Goal: Information Seeking & Learning: Learn about a topic

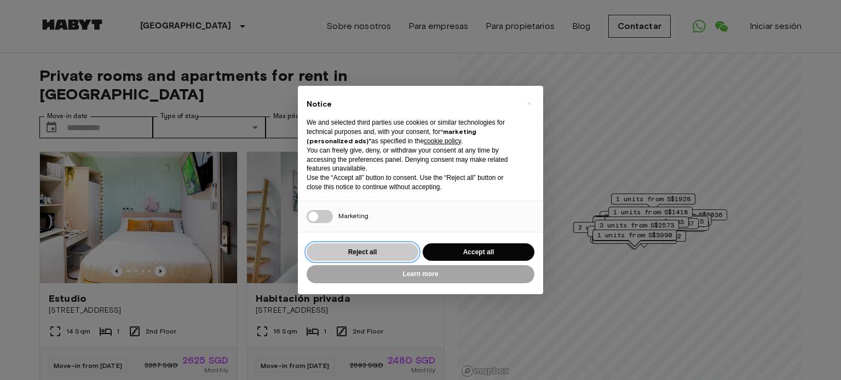
click at [394, 249] on button "Reject all" at bounding box center [362, 253] width 112 height 18
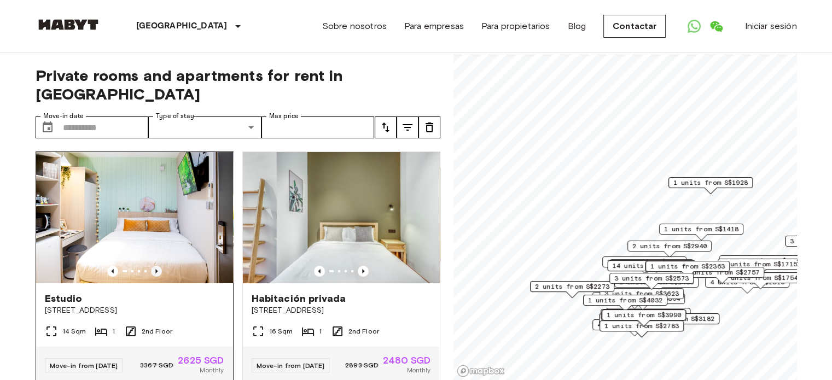
click at [154, 266] on icon "Previous image" at bounding box center [156, 271] width 11 height 11
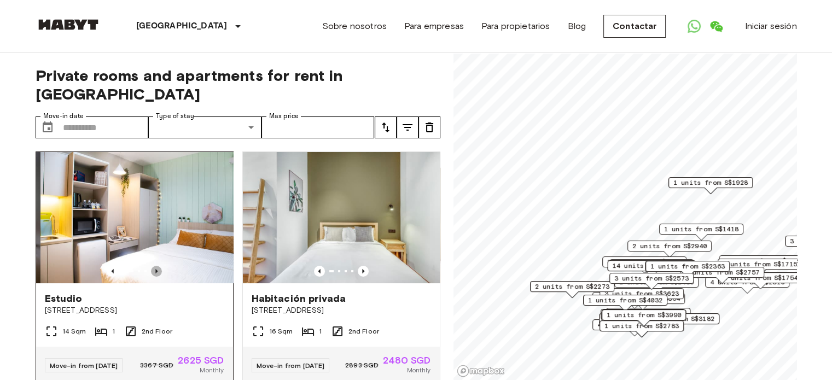
click at [154, 266] on icon "Previous image" at bounding box center [156, 271] width 11 height 11
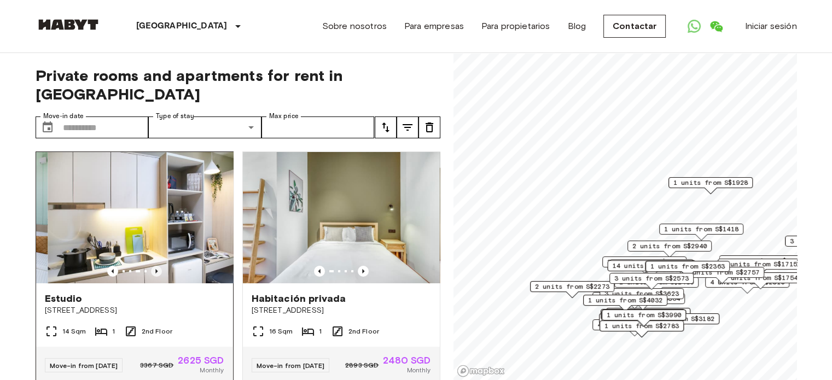
click at [154, 266] on icon "Previous image" at bounding box center [156, 271] width 11 height 11
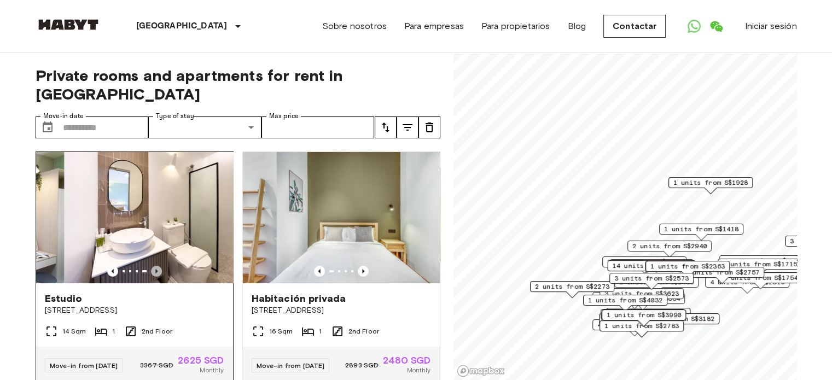
click at [154, 266] on icon "Previous image" at bounding box center [156, 271] width 11 height 11
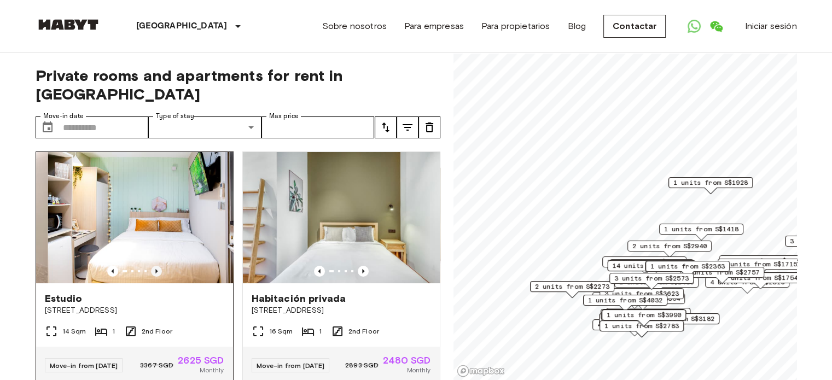
click at [154, 266] on icon "Previous image" at bounding box center [156, 271] width 11 height 11
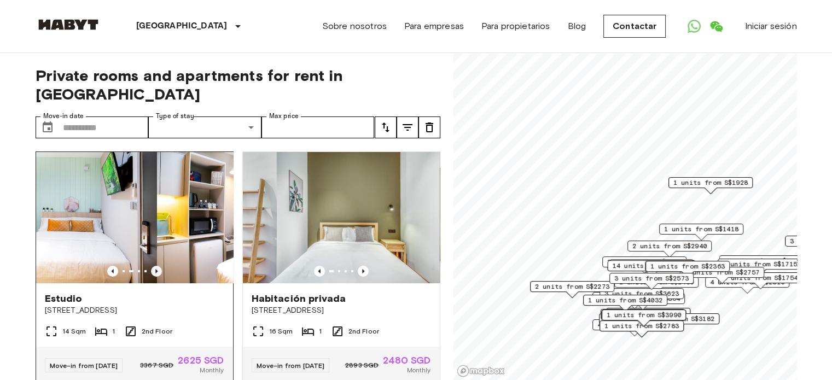
click at [154, 266] on icon "Previous image" at bounding box center [156, 271] width 11 height 11
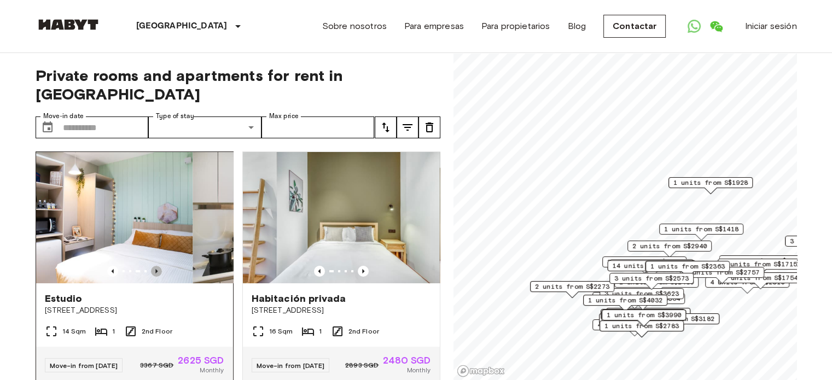
click at [154, 266] on icon "Previous image" at bounding box center [156, 271] width 11 height 11
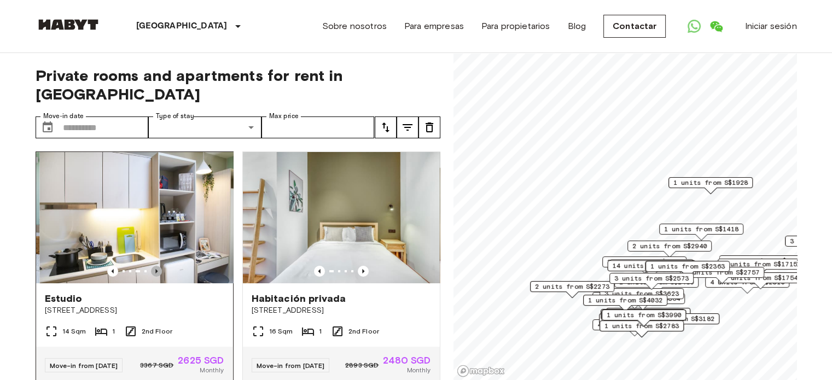
click at [154, 266] on icon "Previous image" at bounding box center [156, 271] width 11 height 11
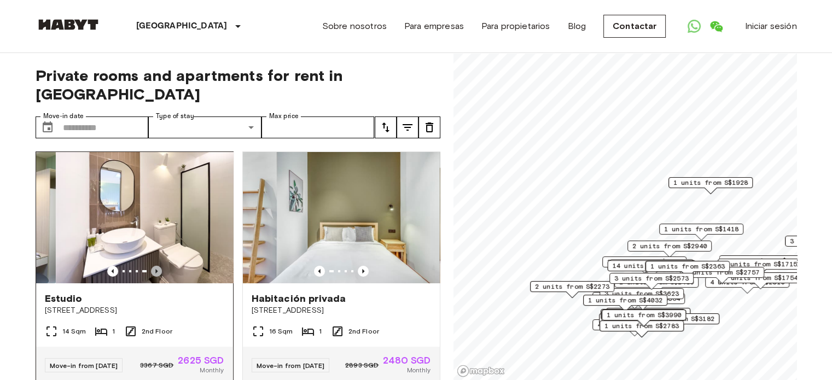
click at [154, 266] on icon "Previous image" at bounding box center [156, 271] width 11 height 11
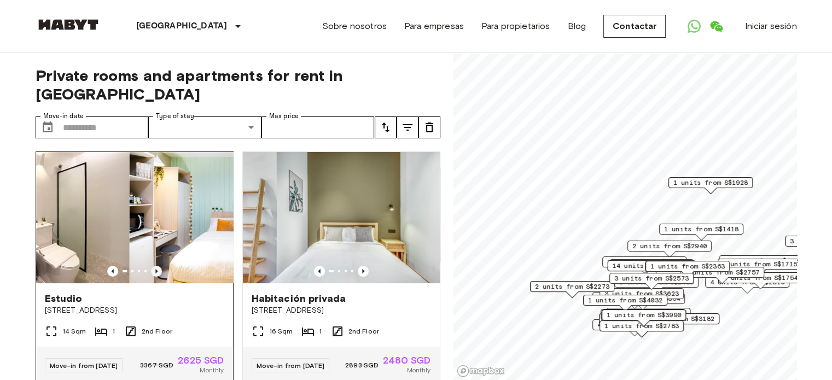
click at [154, 266] on icon "Previous image" at bounding box center [156, 271] width 11 height 11
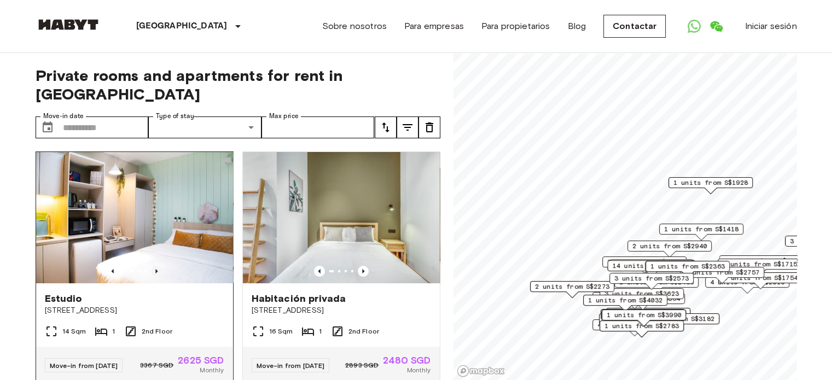
click at [154, 266] on icon "Previous image" at bounding box center [156, 271] width 11 height 11
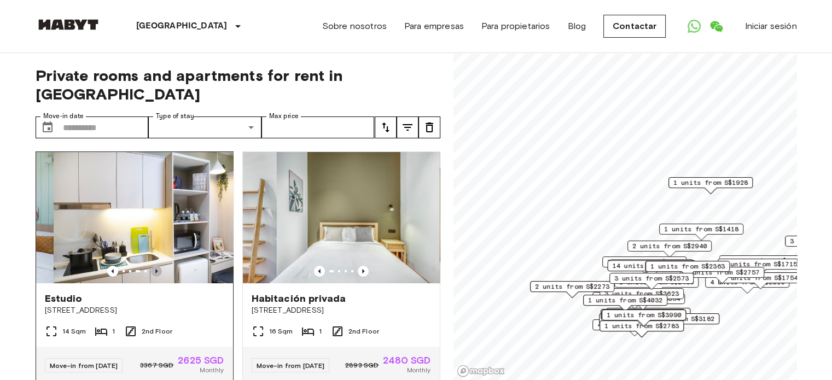
click at [154, 266] on icon "Previous image" at bounding box center [156, 271] width 11 height 11
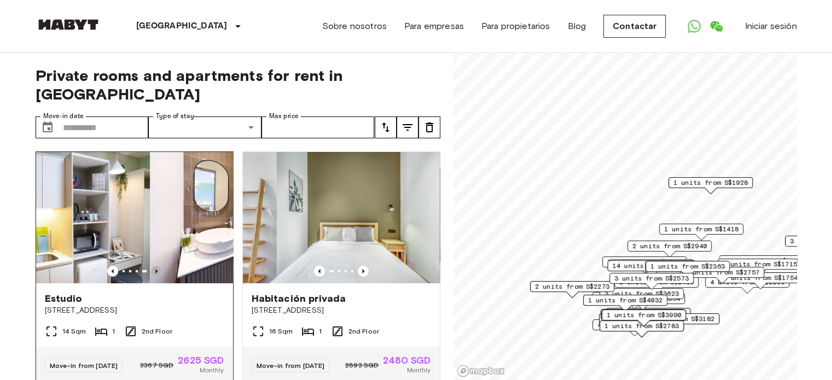
click at [154, 266] on icon "Previous image" at bounding box center [156, 271] width 11 height 11
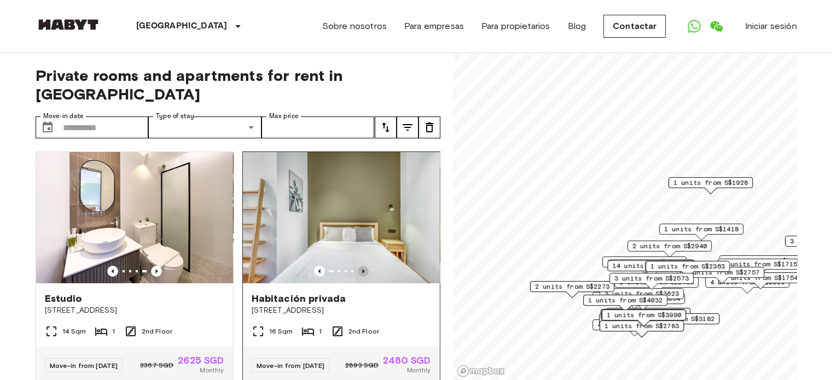
click at [358, 266] on icon "Previous image" at bounding box center [363, 271] width 11 height 11
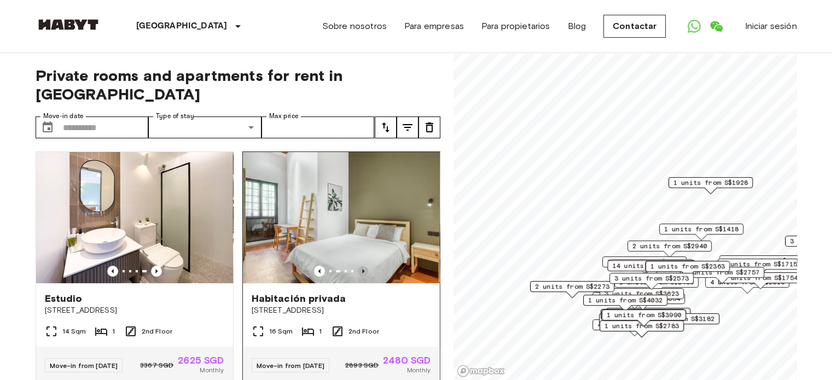
click at [358, 266] on icon "Previous image" at bounding box center [363, 271] width 11 height 11
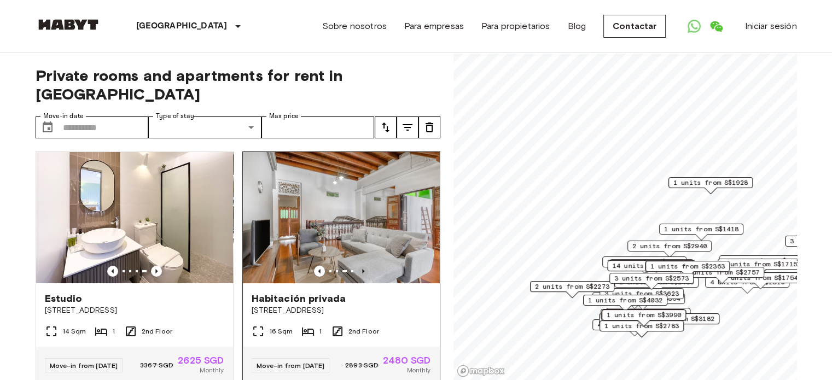
click at [358, 266] on icon "Previous image" at bounding box center [363, 271] width 11 height 11
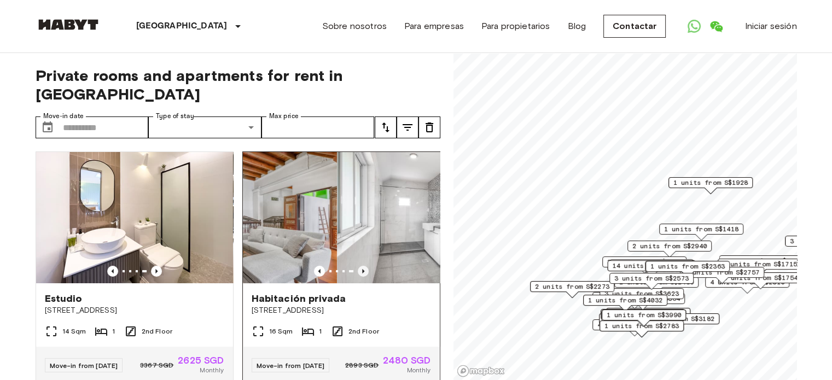
click at [358, 266] on icon "Previous image" at bounding box center [363, 271] width 11 height 11
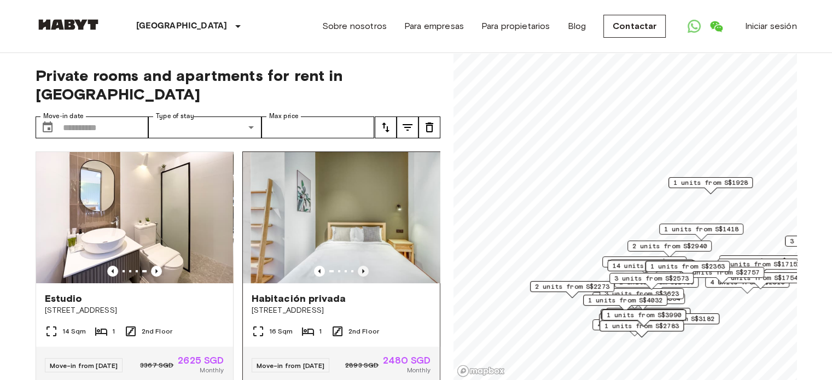
click at [358, 266] on icon "Previous image" at bounding box center [363, 271] width 11 height 11
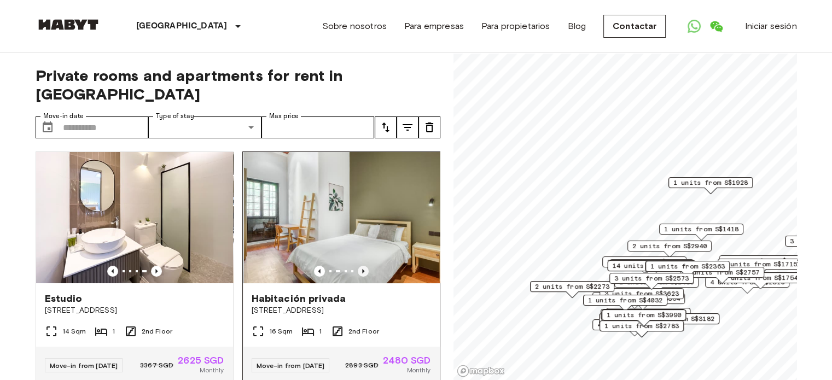
click at [358, 266] on icon "Previous image" at bounding box center [363, 271] width 11 height 11
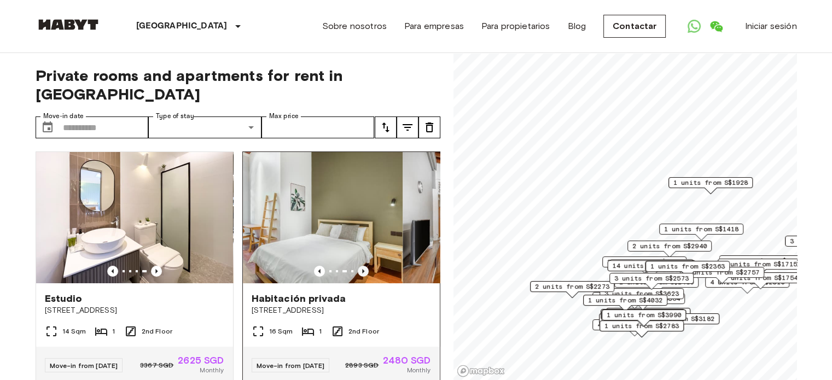
click at [358, 266] on icon "Previous image" at bounding box center [363, 271] width 11 height 11
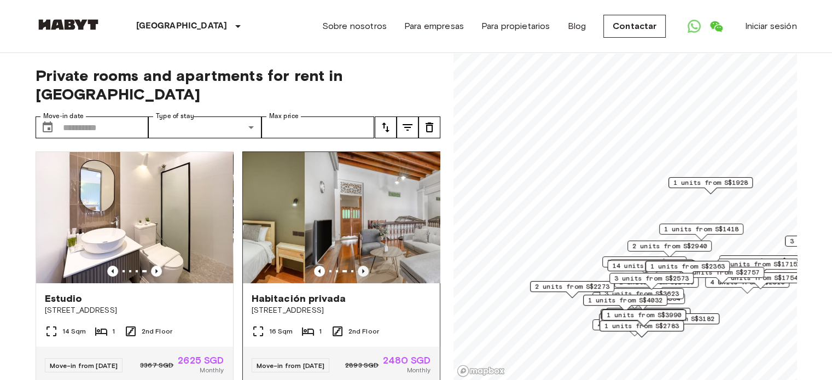
click at [358, 266] on icon "Previous image" at bounding box center [363, 271] width 11 height 11
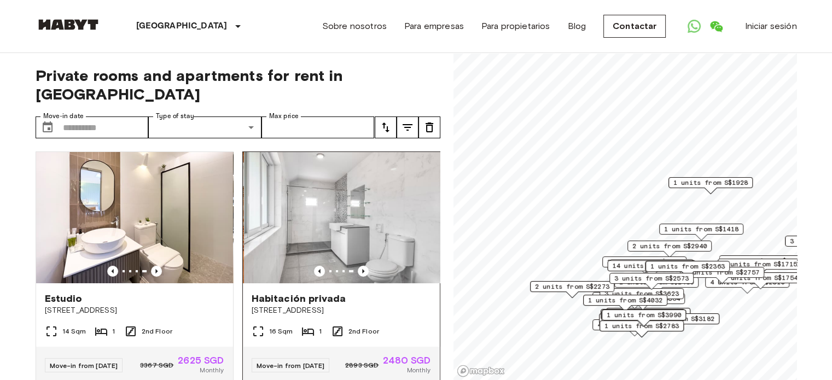
click at [328, 292] on span "Habitación privada" at bounding box center [299, 298] width 95 height 13
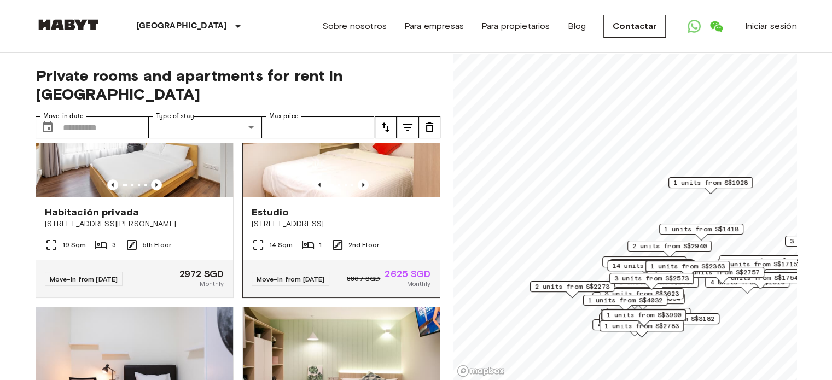
scroll to position [274, 0]
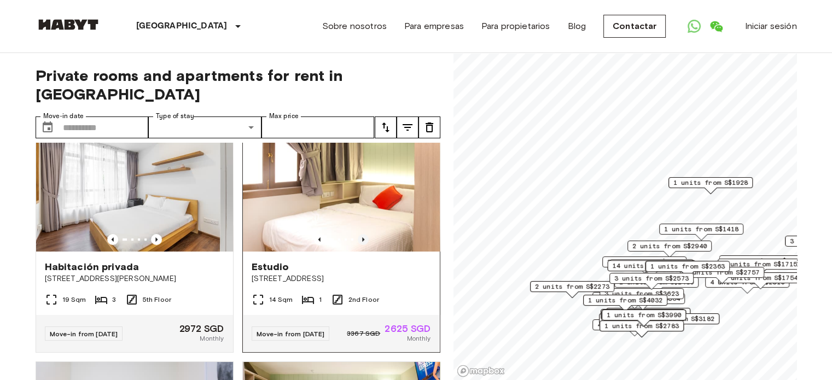
click at [358, 234] on icon "Previous image" at bounding box center [363, 239] width 11 height 11
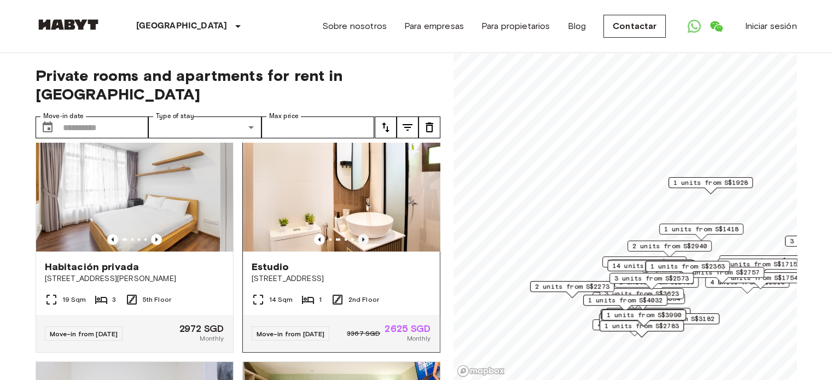
click at [358, 234] on icon "Previous image" at bounding box center [363, 239] width 11 height 11
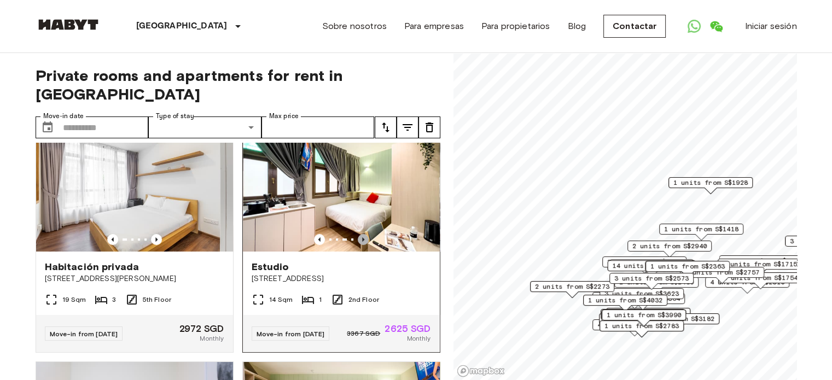
click at [358, 234] on icon "Previous image" at bounding box center [363, 239] width 11 height 11
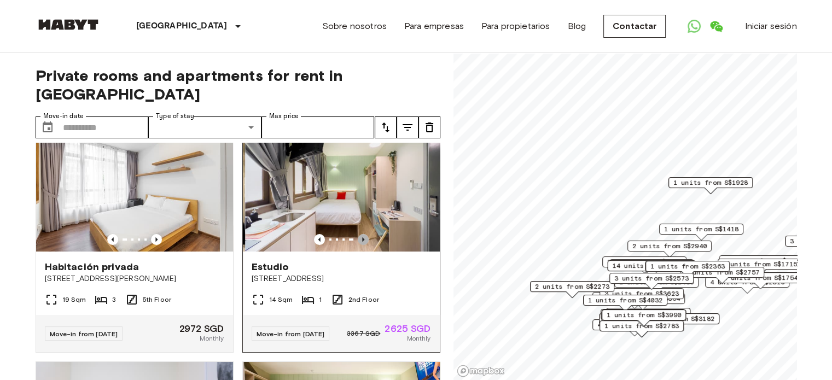
click at [358, 234] on icon "Previous image" at bounding box center [363, 239] width 11 height 11
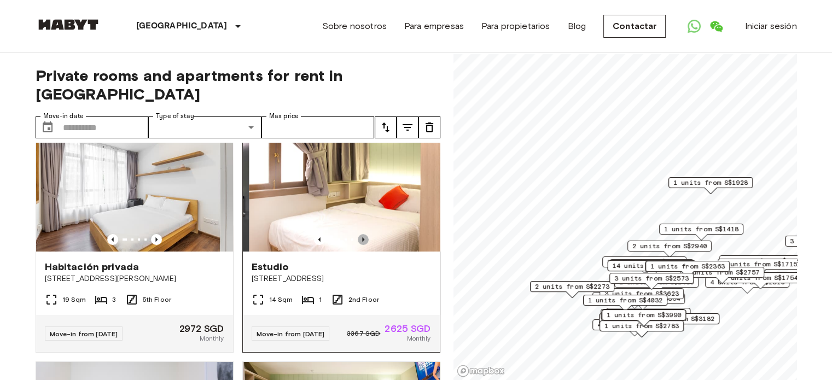
click at [358, 234] on icon "Previous image" at bounding box center [363, 239] width 11 height 11
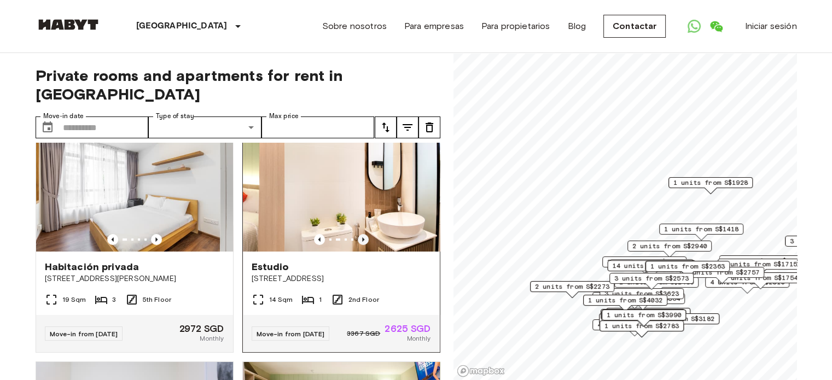
click at [358, 234] on icon "Previous image" at bounding box center [363, 239] width 11 height 11
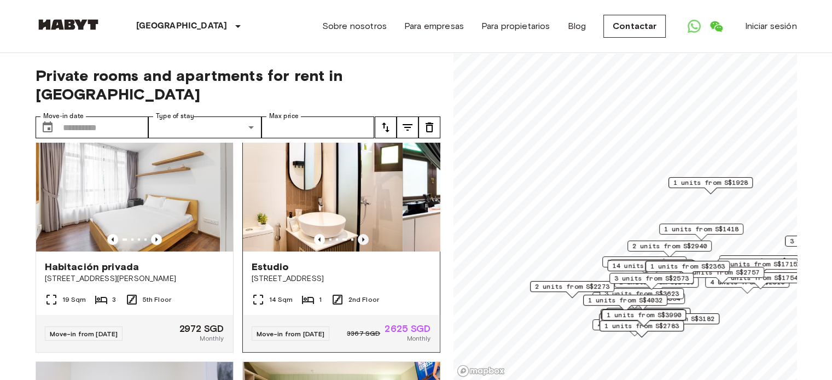
click at [358, 234] on icon "Previous image" at bounding box center [363, 239] width 11 height 11
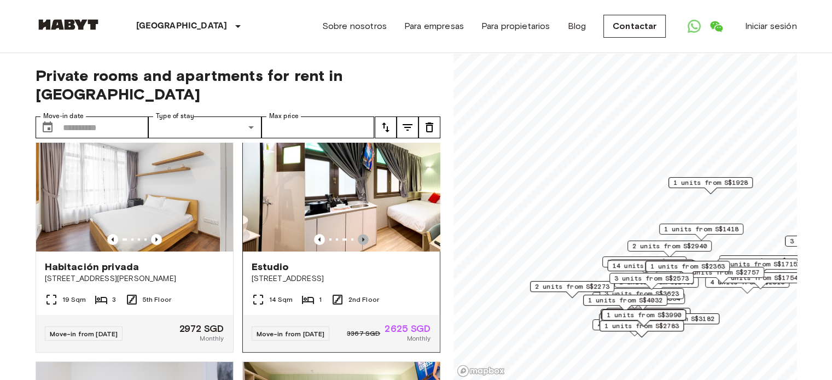
click at [358, 234] on icon "Previous image" at bounding box center [363, 239] width 11 height 11
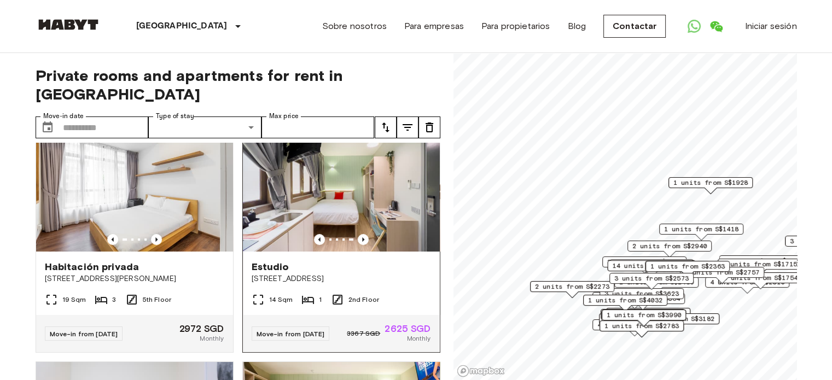
click at [385, 330] on span "2625 SGD" at bounding box center [408, 329] width 46 height 10
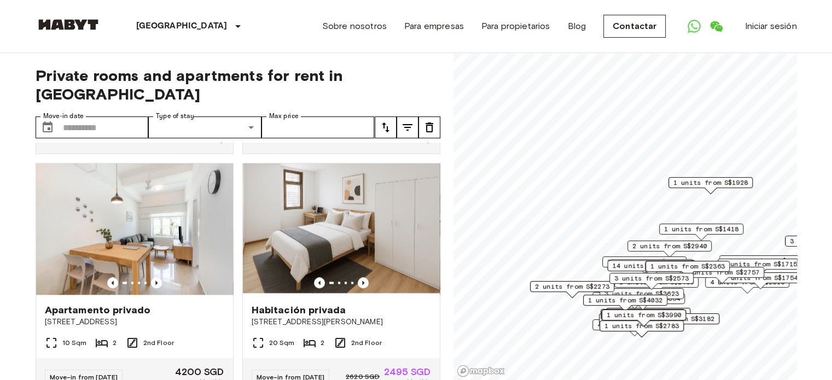
scroll to position [1532, 0]
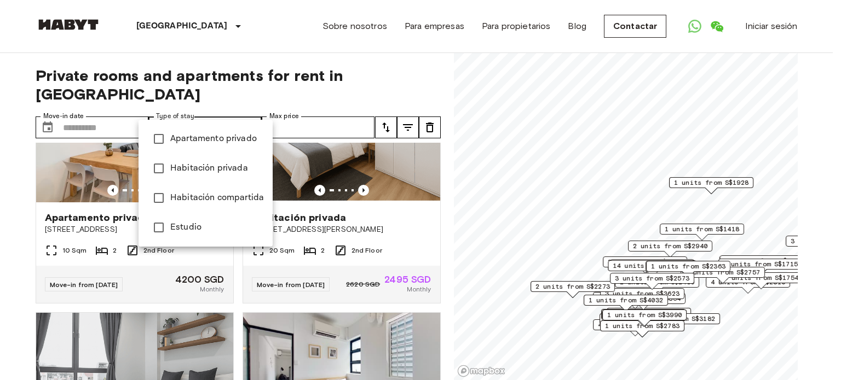
click at [319, 107] on div at bounding box center [420, 190] width 841 height 380
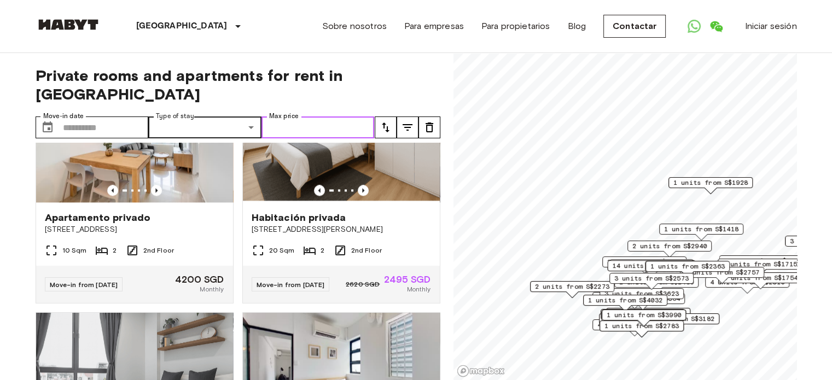
click at [319, 117] on input "Max price" at bounding box center [318, 128] width 113 height 22
click at [391, 121] on icon "tune" at bounding box center [385, 127] width 13 height 13
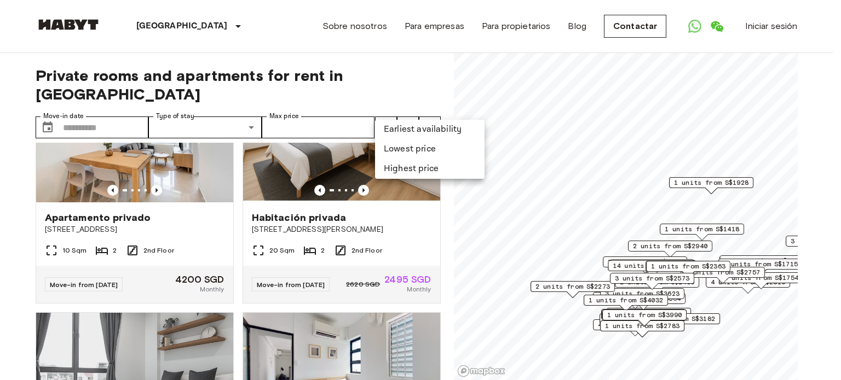
click at [390, 156] on li "Lowest price" at bounding box center [429, 150] width 109 height 20
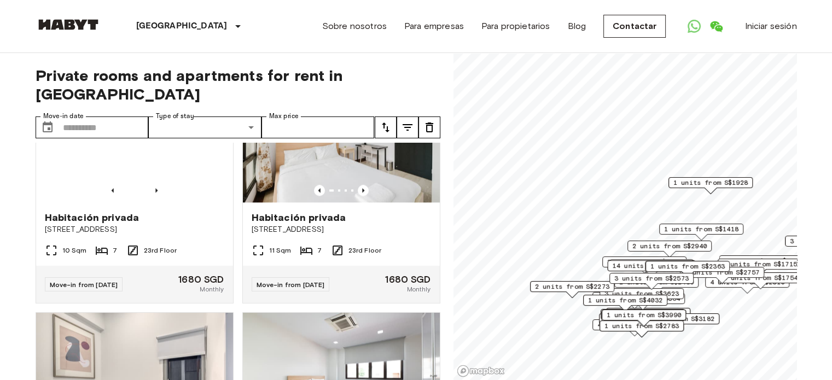
scroll to position [11, 0]
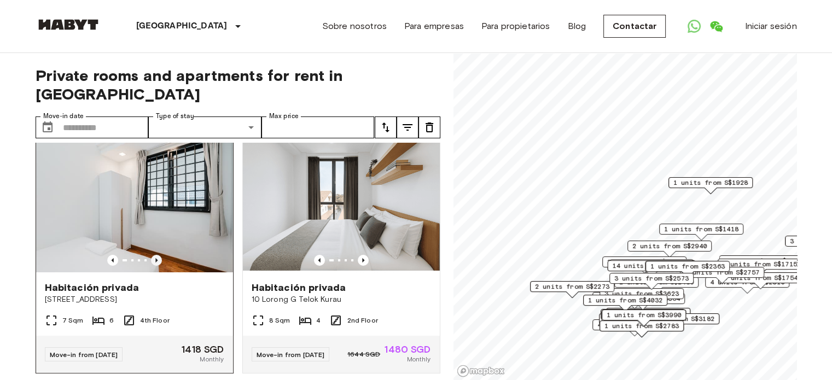
click at [154, 255] on icon "Previous image" at bounding box center [156, 260] width 11 height 11
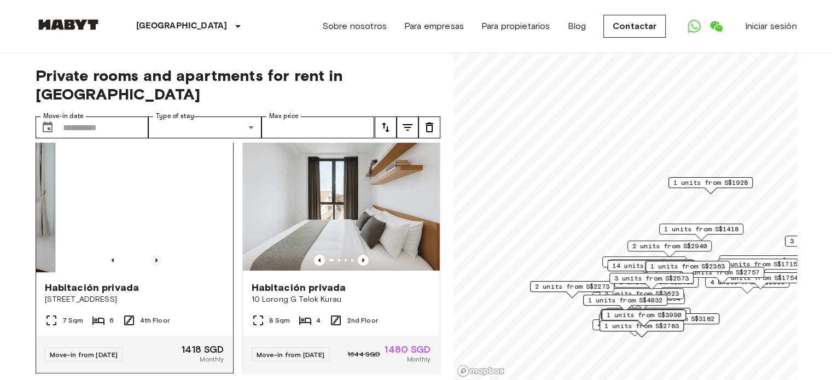
click at [154, 255] on icon "Previous image" at bounding box center [156, 260] width 11 height 11
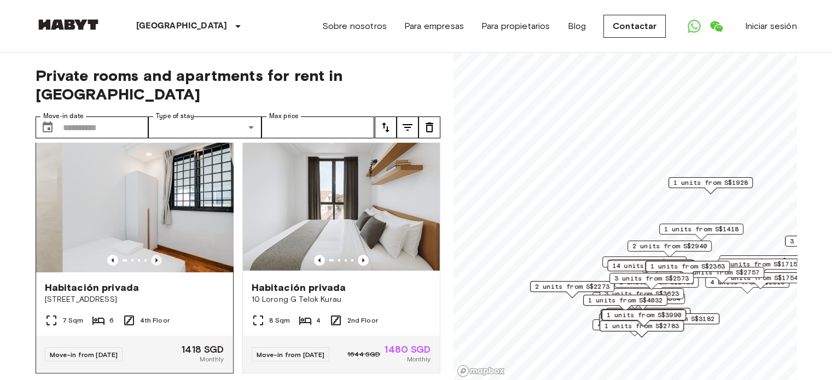
click at [154, 255] on icon "Previous image" at bounding box center [156, 260] width 11 height 11
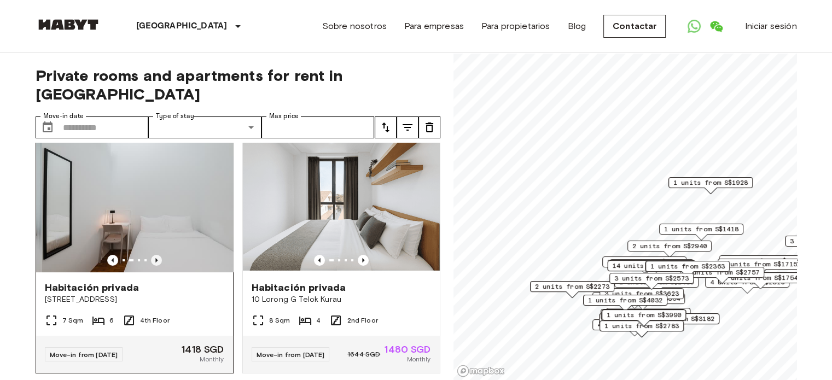
click at [154, 255] on icon "Previous image" at bounding box center [156, 260] width 11 height 11
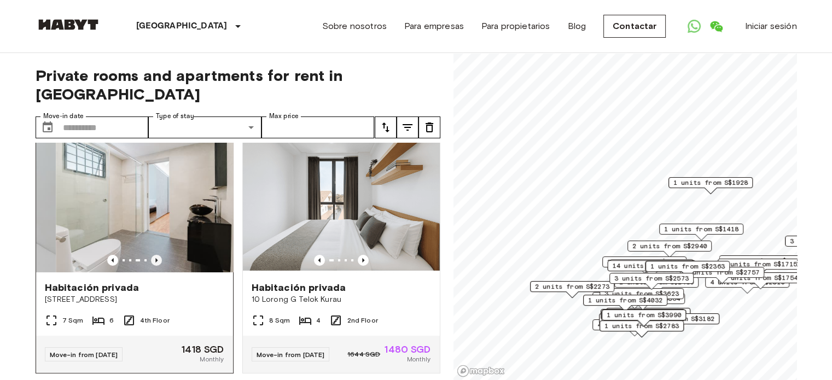
click at [154, 255] on icon "Previous image" at bounding box center [156, 260] width 11 height 11
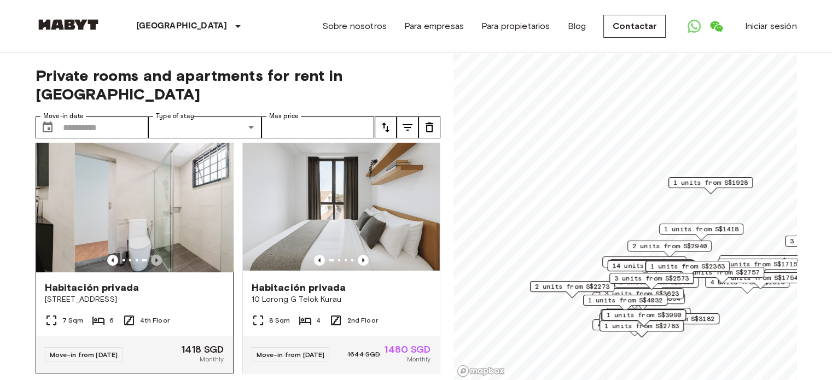
click at [154, 255] on icon "Previous image" at bounding box center [156, 260] width 11 height 11
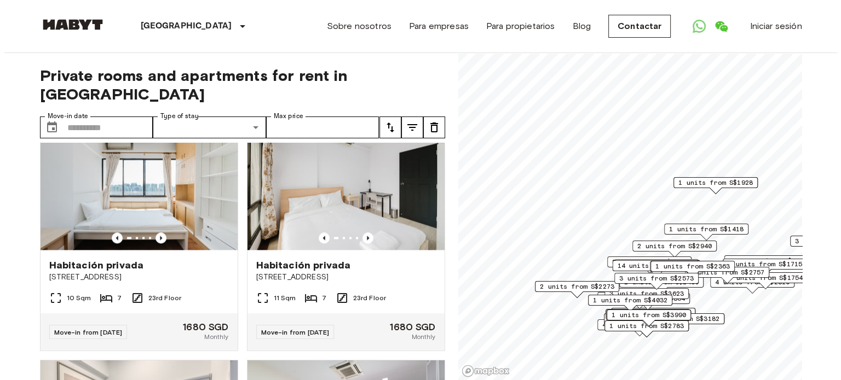
scroll to position [0, 0]
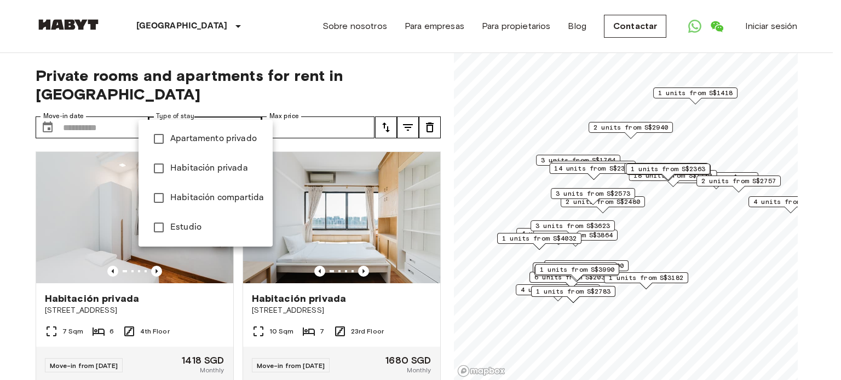
click at [233, 172] on span "Habitación privada" at bounding box center [217, 168] width 94 height 13
type input "**********"
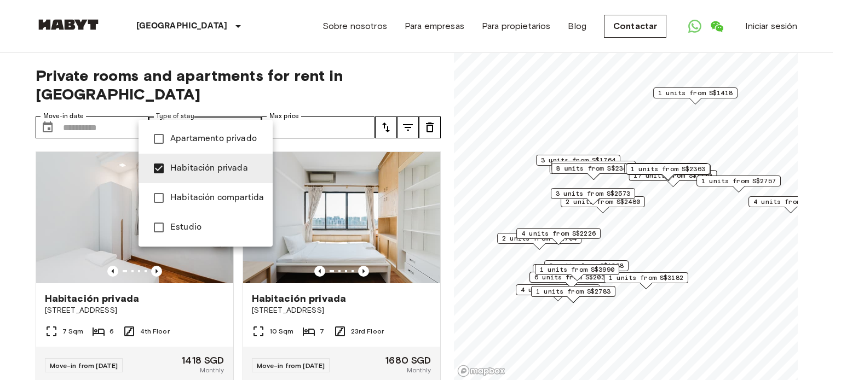
click at [196, 171] on span "Habitación privada" at bounding box center [217, 168] width 94 height 13
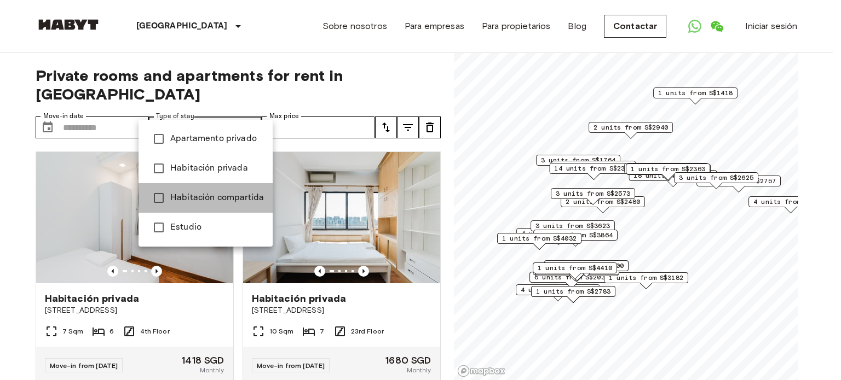
click at [211, 198] on span "Habitación compartida" at bounding box center [217, 198] width 94 height 13
type input "**********"
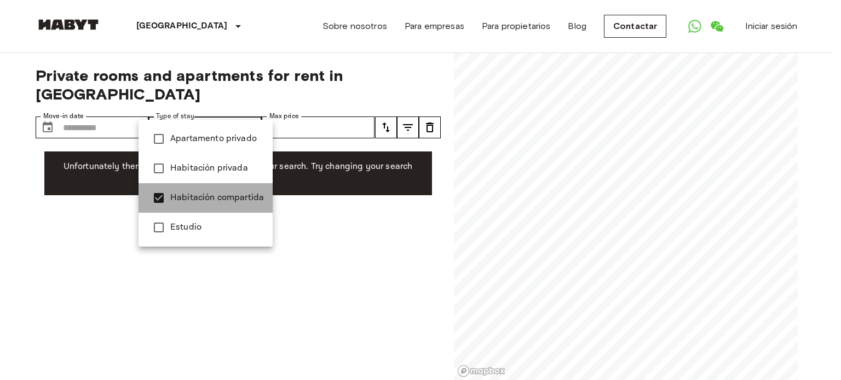
click at [210, 194] on span "Habitación compartida" at bounding box center [217, 198] width 94 height 13
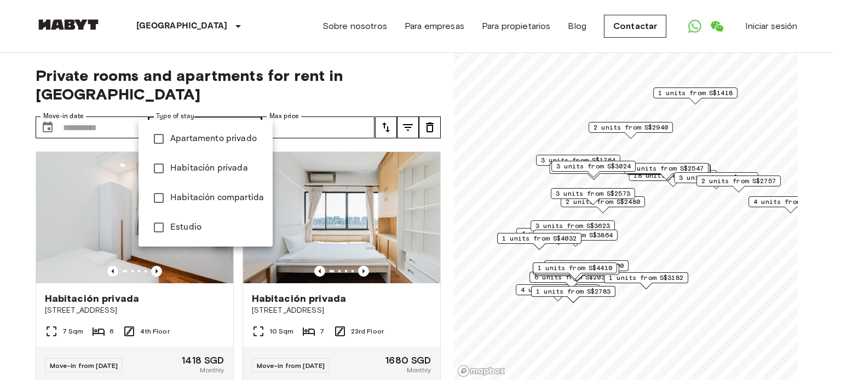
click at [177, 225] on span "Estudio" at bounding box center [217, 227] width 94 height 13
type input "******"
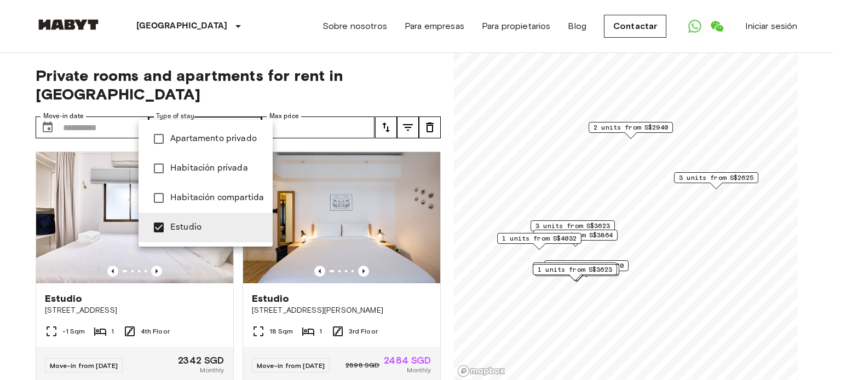
click at [195, 225] on span "Estudio" at bounding box center [217, 227] width 94 height 13
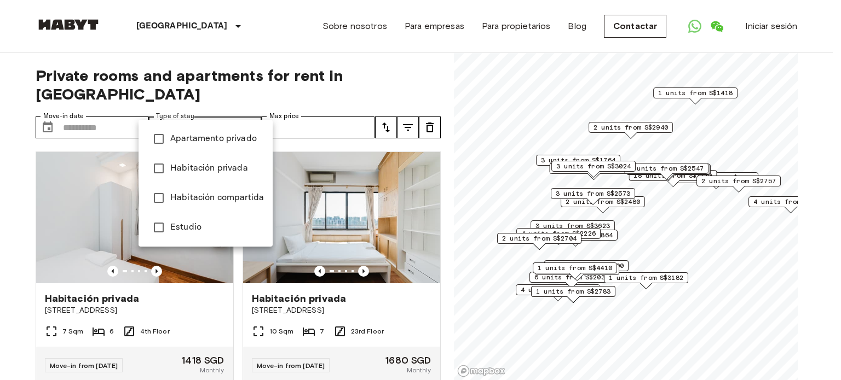
click at [202, 140] on span "Apartamento privado" at bounding box center [217, 138] width 94 height 13
type input "**********"
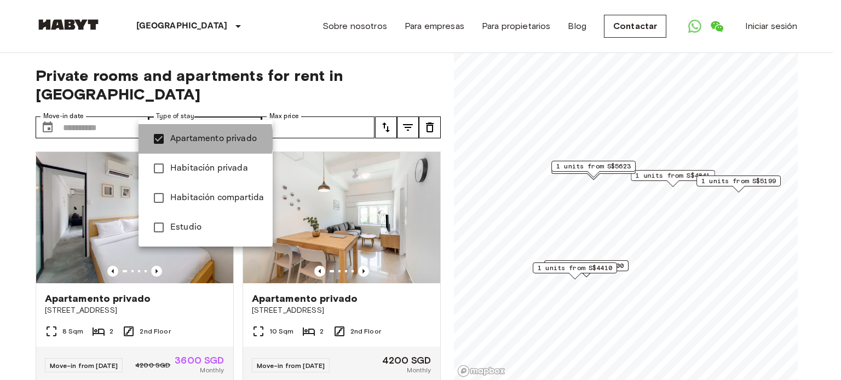
click at [202, 140] on span "Apartamento privado" at bounding box center [217, 138] width 94 height 13
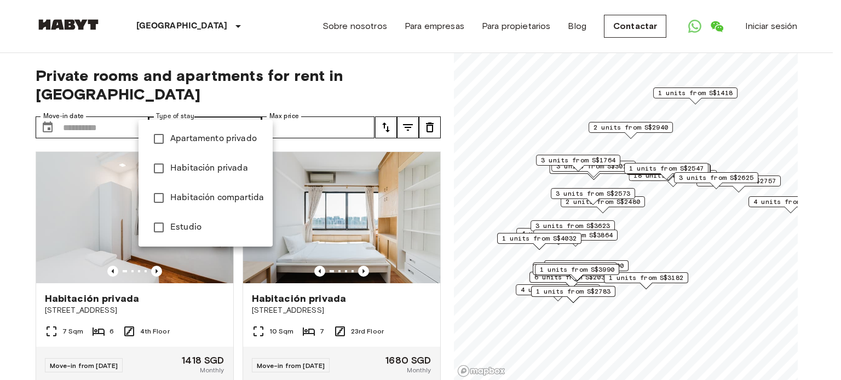
click at [188, 172] on span "Habitación privada" at bounding box center [217, 168] width 94 height 13
type input "**********"
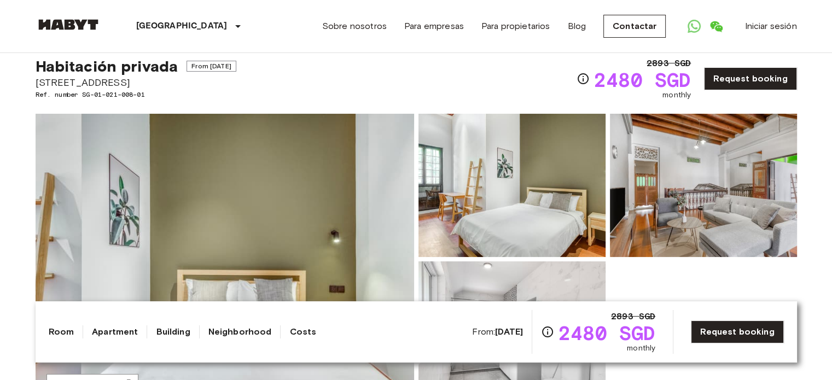
scroll to position [55, 0]
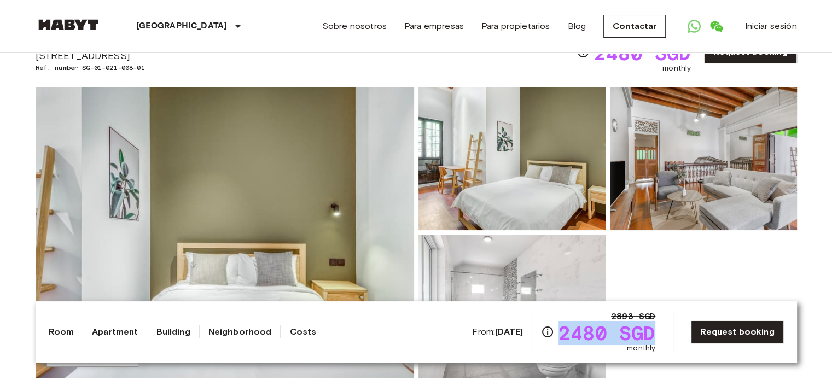
drag, startPoint x: 569, startPoint y: 333, endPoint x: 654, endPoint y: 326, distance: 85.7
click at [654, 326] on span "2480 SGD" at bounding box center [607, 333] width 97 height 20
copy span "2480 SGD"
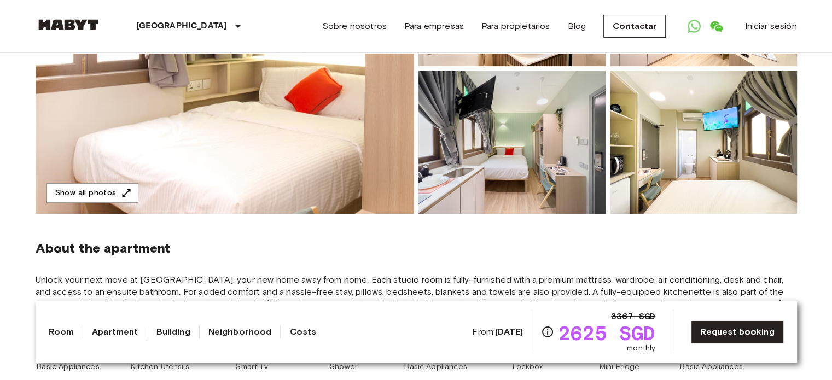
scroll to position [164, 0]
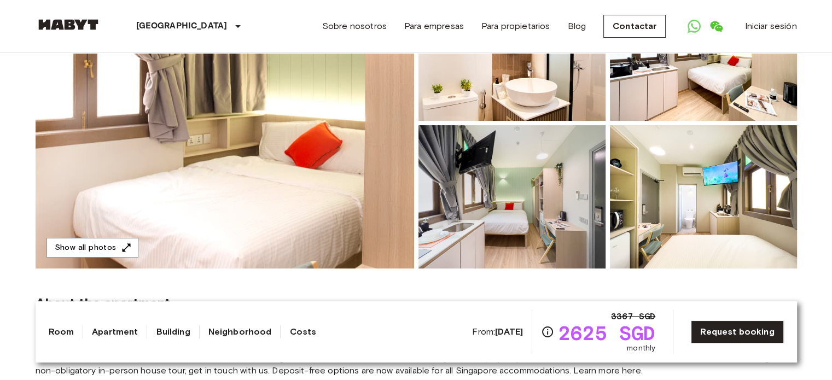
click at [696, 177] on img at bounding box center [703, 196] width 187 height 143
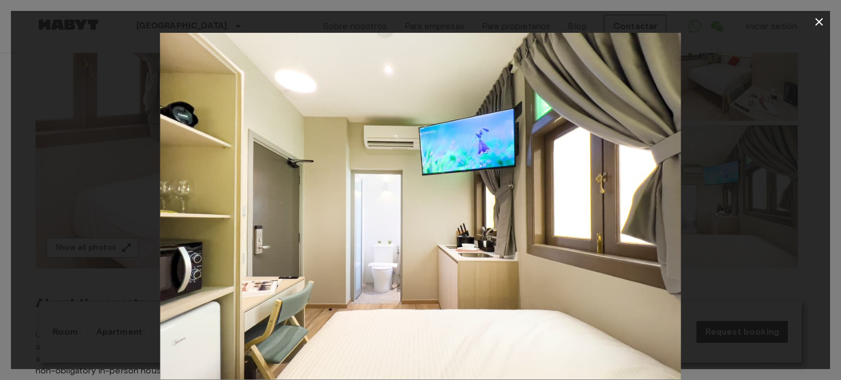
click at [727, 199] on div at bounding box center [420, 206] width 819 height 347
click at [817, 21] on icon "button" at bounding box center [819, 22] width 8 height 8
